Goal: Information Seeking & Learning: Learn about a topic

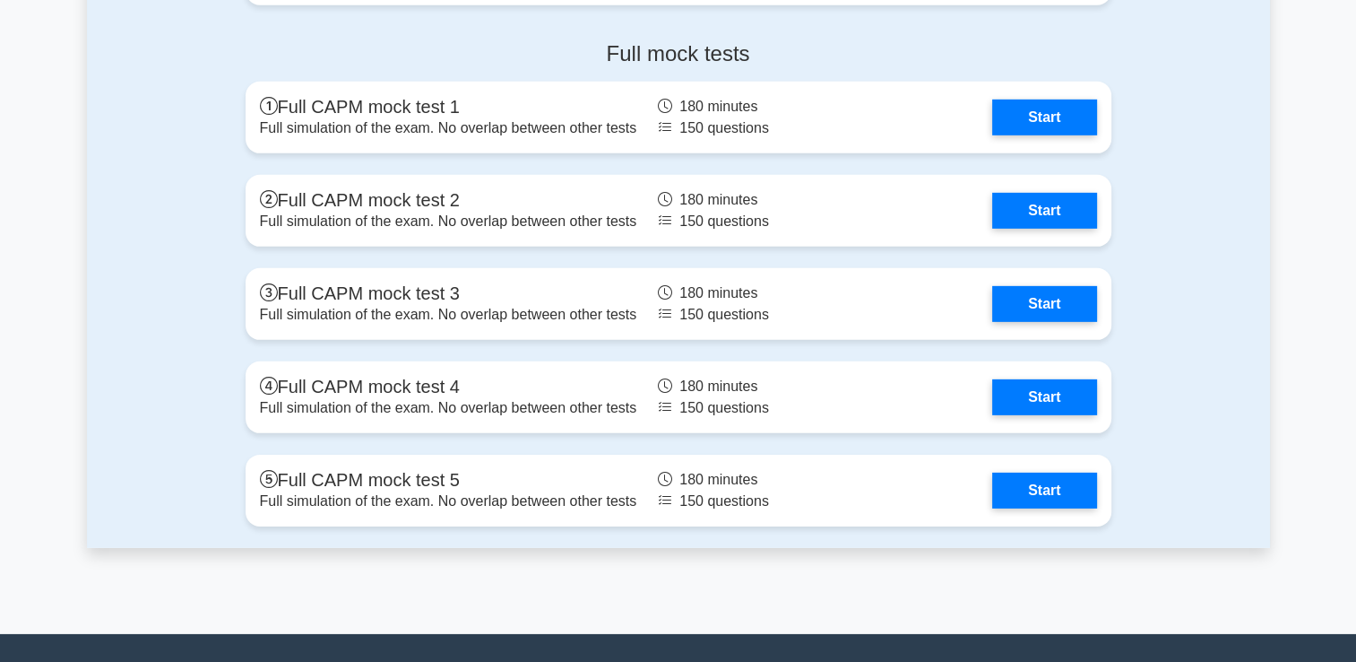
scroll to position [5481, 0]
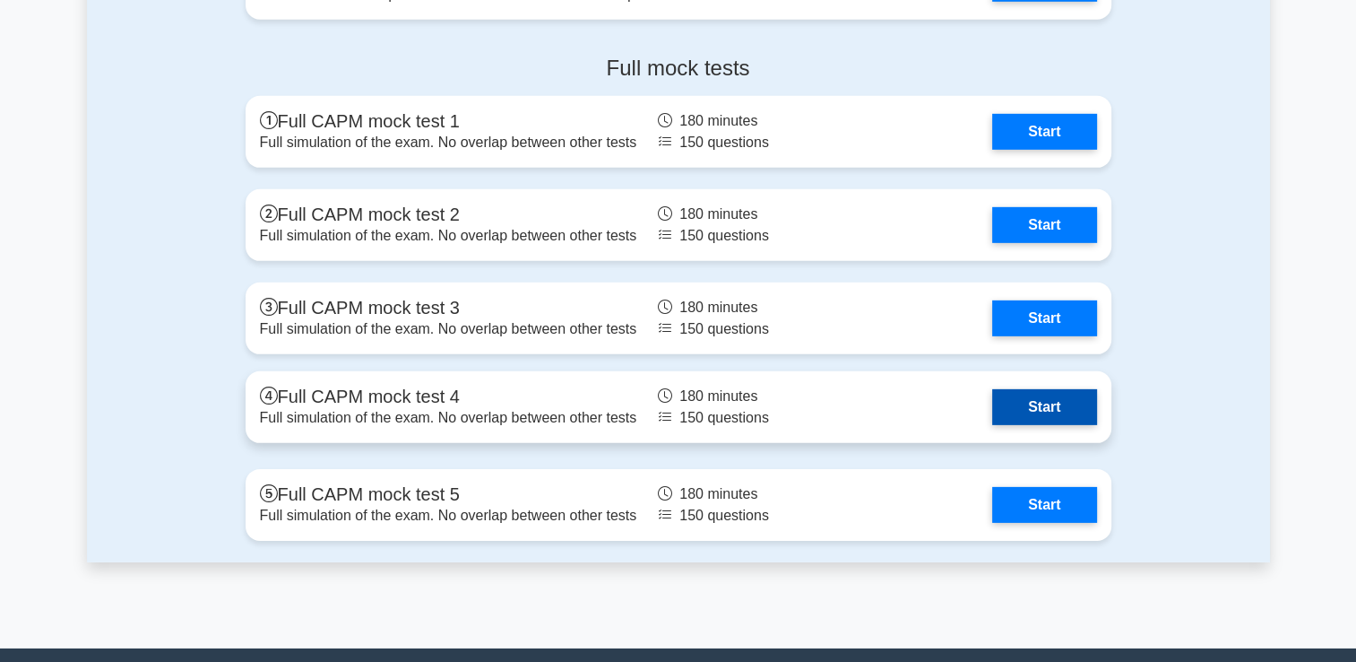
click at [1063, 409] on link "Start" at bounding box center [1044, 407] width 104 height 36
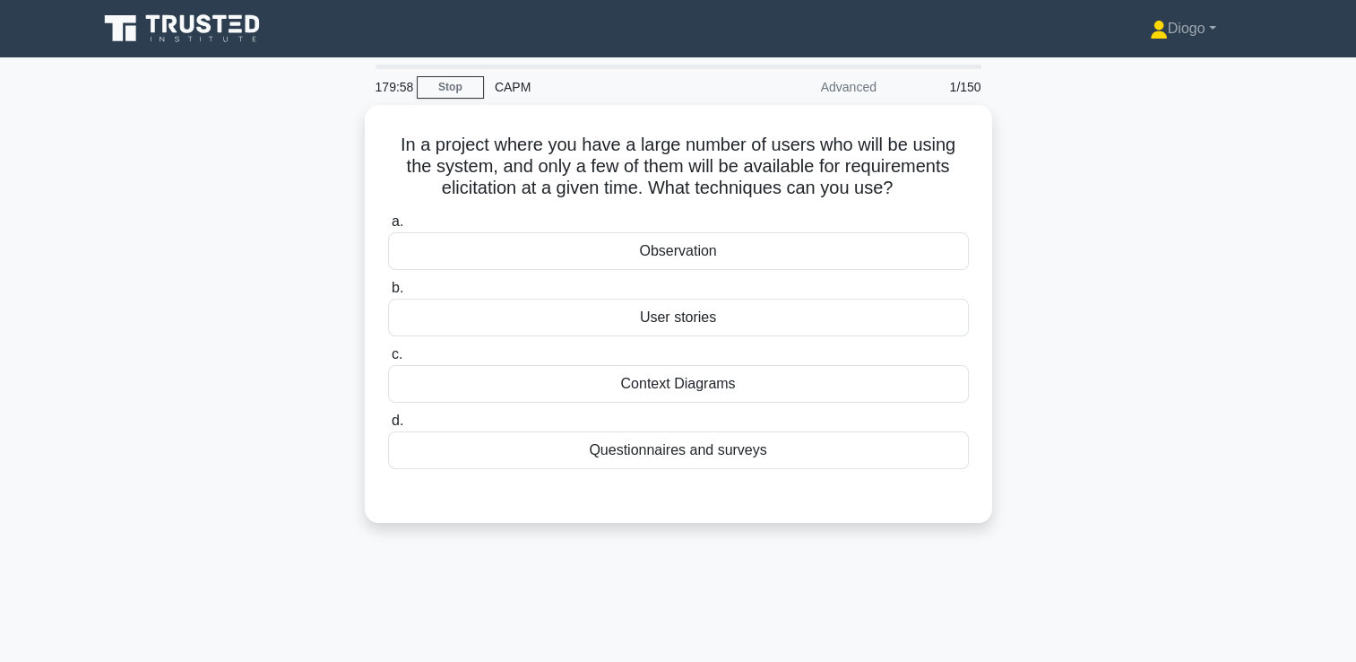
click at [189, 24] on icon at bounding box center [184, 29] width 172 height 34
